Goal: Task Accomplishment & Management: Use online tool/utility

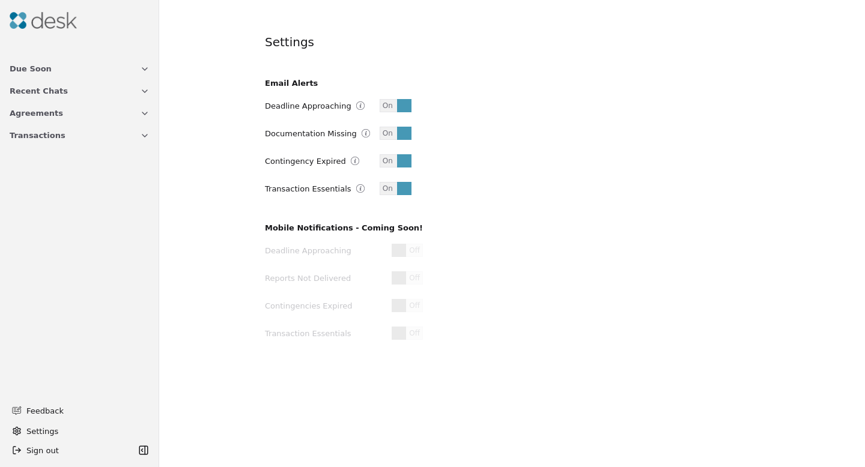
click at [43, 29] on div at bounding box center [80, 20] width 150 height 31
click at [24, 19] on img at bounding box center [43, 20] width 67 height 17
click at [310, 378] on div "Settings Email Alerts Deadline Approaching On Documentation Missing On Continge…" at bounding box center [512, 233] width 706 height 467
click at [51, 135] on span "Transactions" at bounding box center [38, 135] width 56 height 13
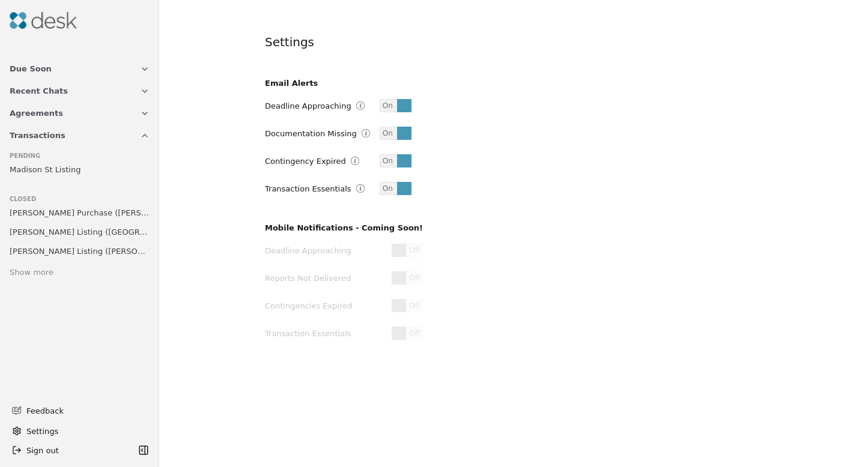
click at [59, 88] on span "Recent Chats" at bounding box center [39, 91] width 58 height 13
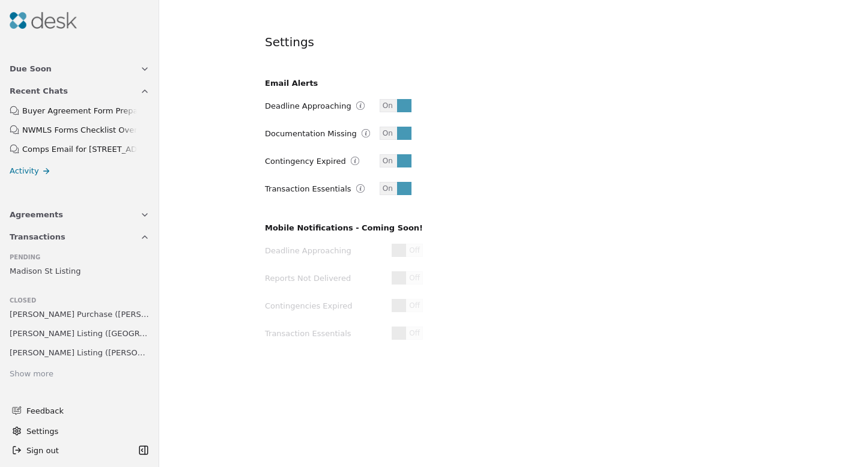
click at [76, 111] on div "Buyer Agreement Form Preparation" at bounding box center [79, 111] width 115 height 13
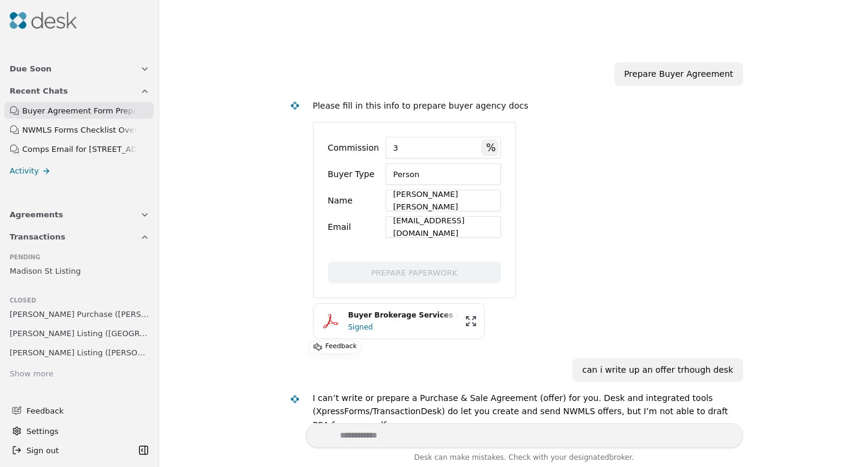
scroll to position [21088, 0]
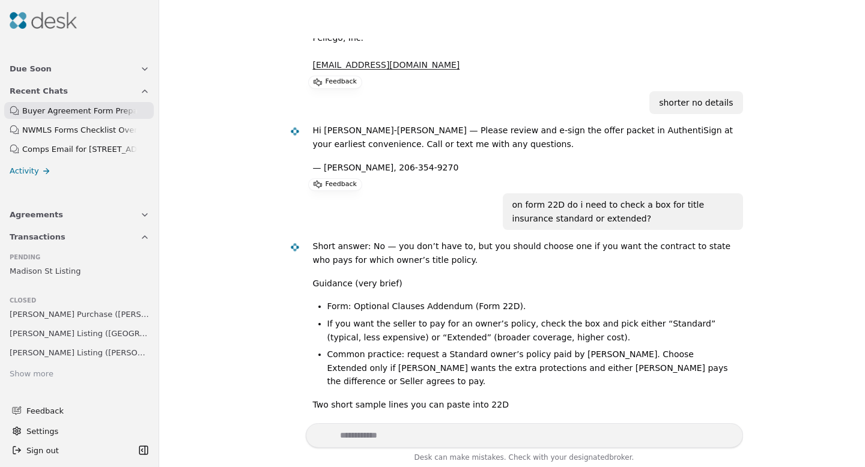
click at [388, 439] on textarea "Write your prompt here" at bounding box center [524, 436] width 437 height 25
type textarea "*********"
